Goal: Download file/media

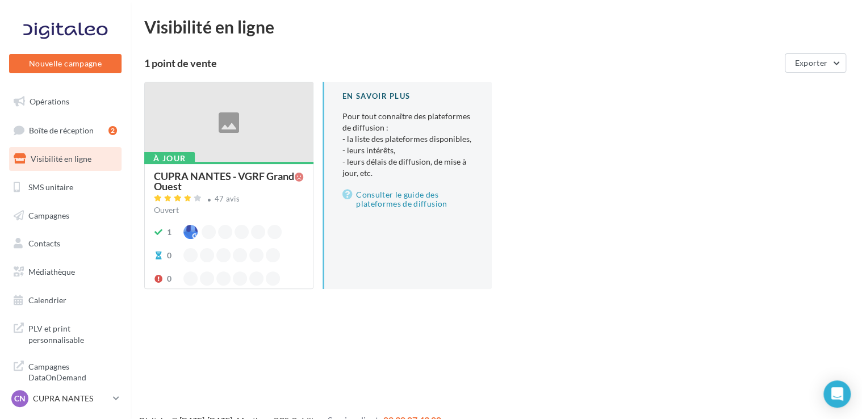
click at [582, 128] on div "À jour CUPRA NANTES - VGRF Grand Ouest 47 avis Ouvert 1 0 0 En savoir plus Pour…" at bounding box center [500, 194] width 713 height 225
click at [352, 38] on div "Visibilité en ligne 1 point de vente Exporter À jour CUPRA [GEOGRAPHIC_DATA] - …" at bounding box center [496, 162] width 704 height 289
click at [358, 39] on div "Visibilité en ligne 1 point de vente Exporter À jour CUPRA [GEOGRAPHIC_DATA] - …" at bounding box center [496, 162] width 704 height 289
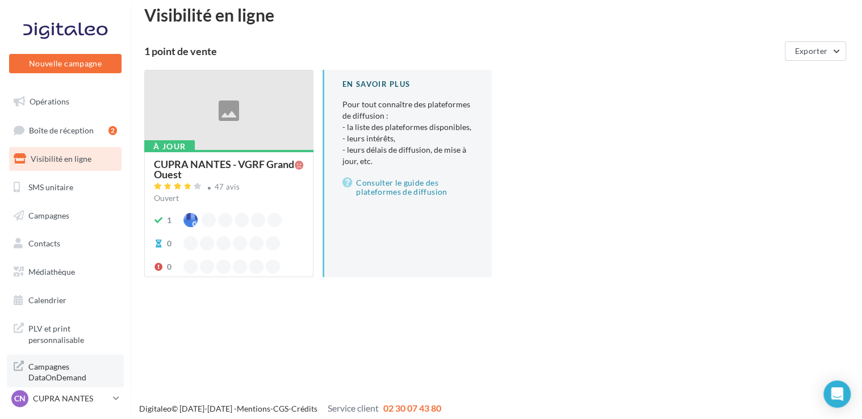
scroll to position [18, 0]
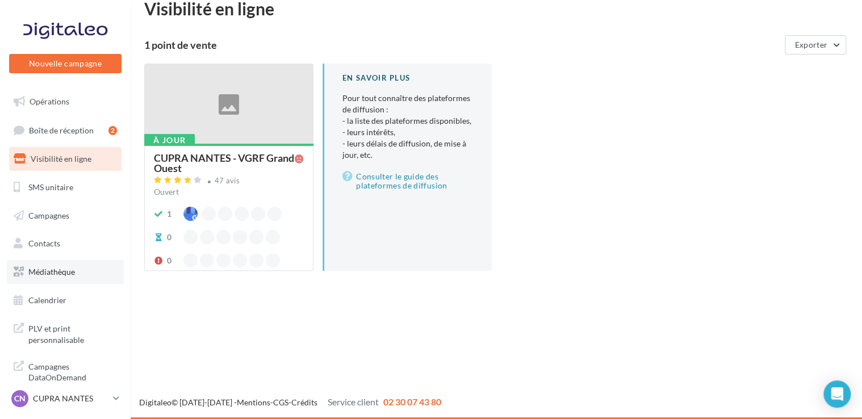
click at [61, 274] on span "Médiathèque" at bounding box center [51, 272] width 47 height 10
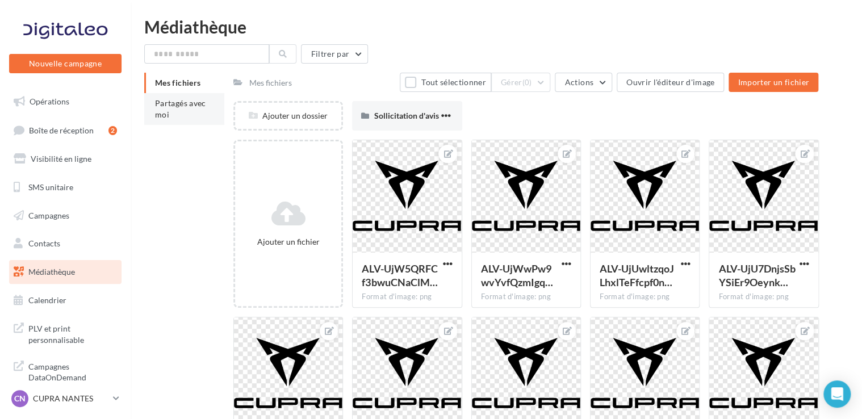
click at [175, 112] on li "Partagés avec moi" at bounding box center [184, 109] width 80 height 32
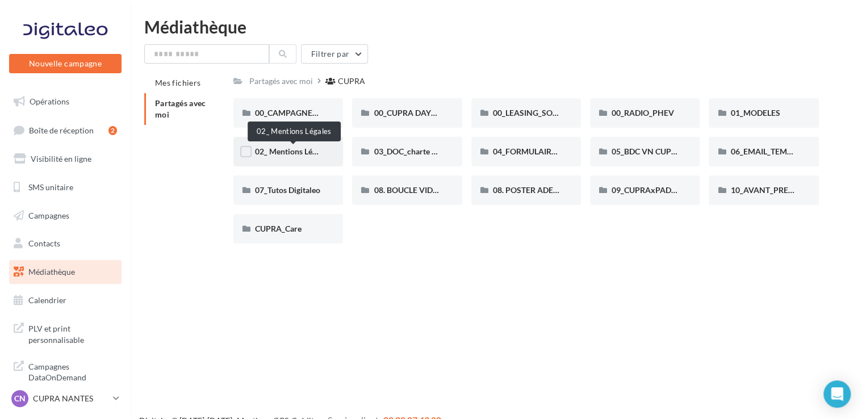
click at [298, 153] on span "02_ Mentions Légales" at bounding box center [292, 152] width 75 height 10
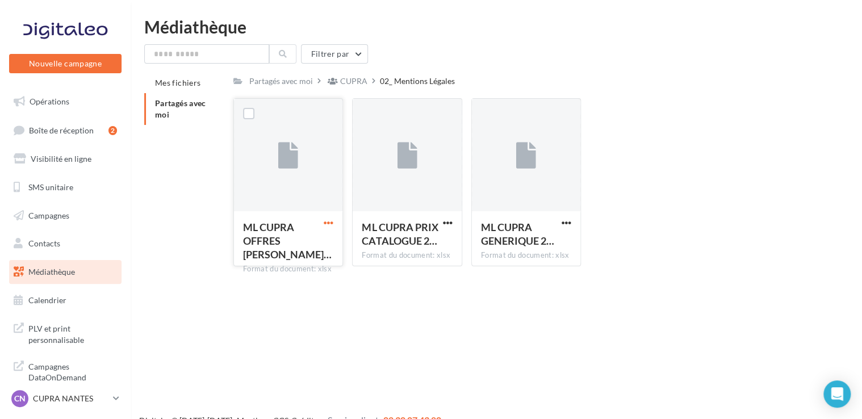
click at [333, 225] on span "button" at bounding box center [329, 223] width 10 height 10
click at [266, 253] on button "Télécharger" at bounding box center [279, 246] width 114 height 30
click at [44, 331] on span "PLV et print personnalisable" at bounding box center [72, 333] width 89 height 24
